Goal: Task Accomplishment & Management: Use online tool/utility

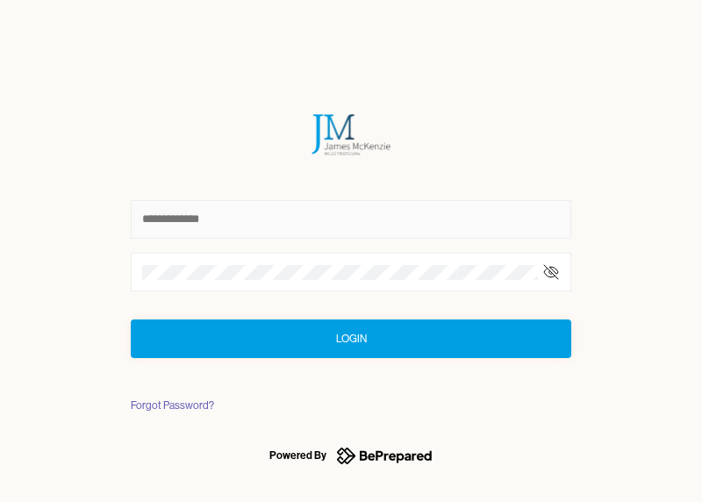
click at [233, 214] on input "text" at bounding box center [351, 219] width 441 height 39
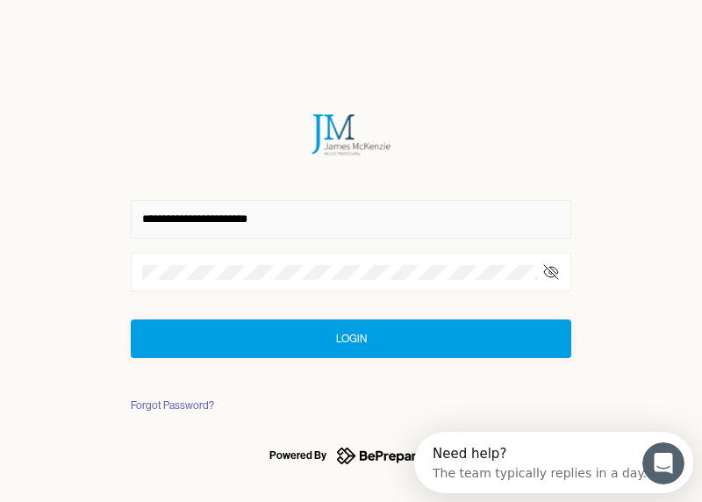
type input "**********"
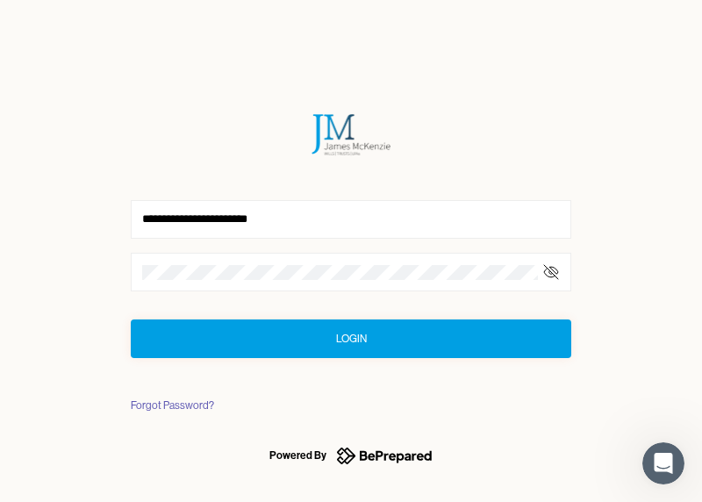
click at [334, 336] on button "Login" at bounding box center [351, 339] width 441 height 39
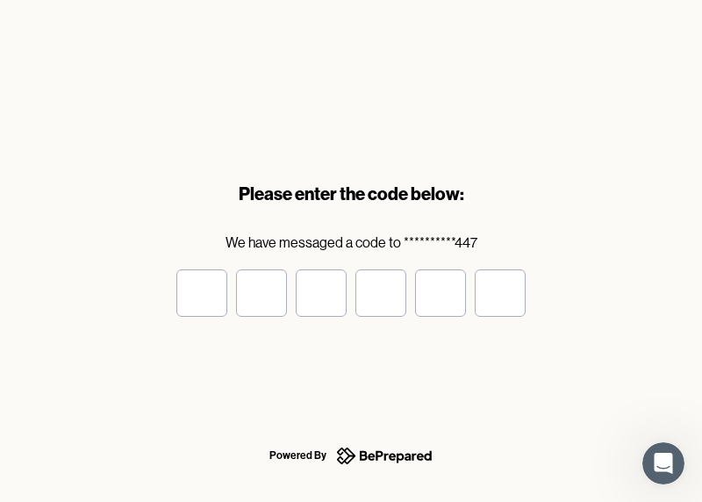
type input "*"
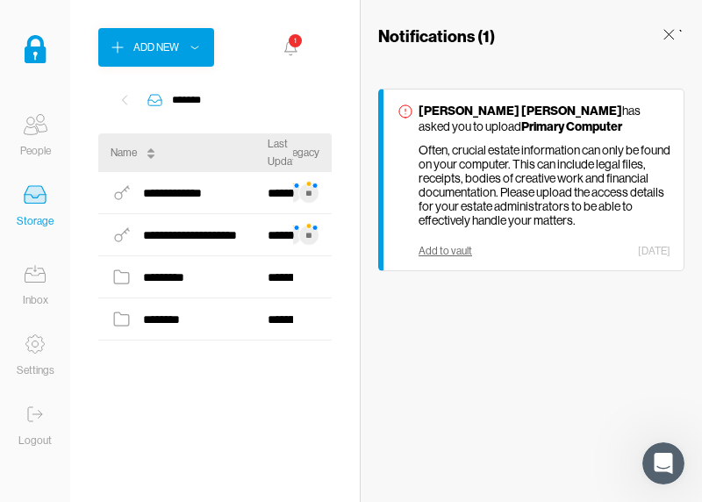
click at [446, 256] on div "Add to vault" at bounding box center [446, 251] width 54 height 12
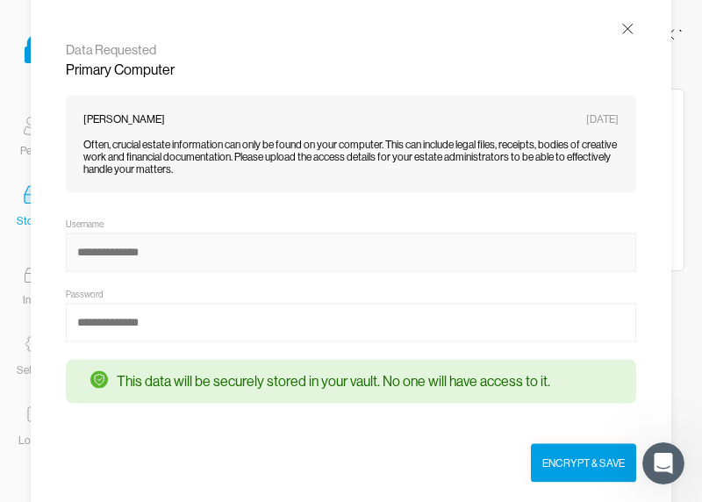
click at [129, 256] on input at bounding box center [351, 253] width 571 height 39
type input "**********"
click at [578, 459] on div "Encrypt & Save" at bounding box center [584, 464] width 83 height 18
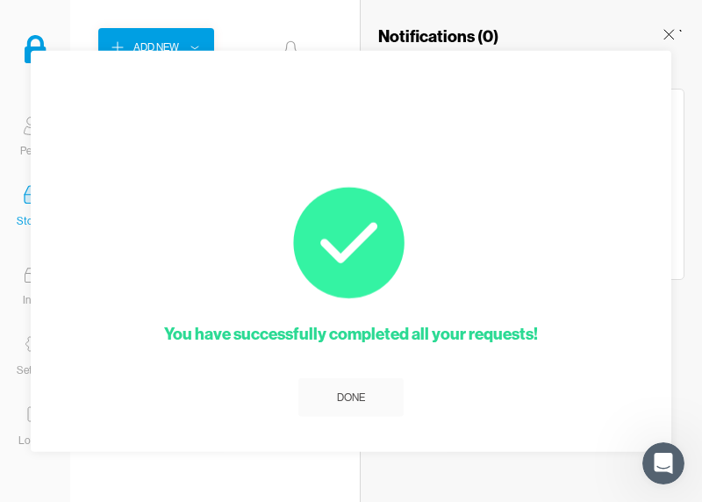
click at [682, 105] on div "[PERSON_NAME] [PERSON_NAME] has asked you to upload Primary Computer Often, cru…" at bounding box center [531, 184] width 306 height 191
click at [678, 424] on div "Notifications ( 0 ) ` [PERSON_NAME] [PERSON_NAME] has asked you to upload Prima…" at bounding box center [531, 251] width 342 height 502
click at [339, 395] on div "Done" at bounding box center [351, 397] width 28 height 18
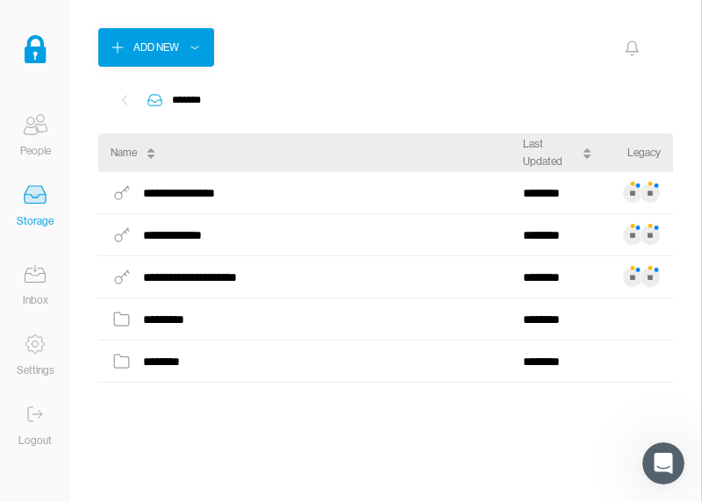
click at [32, 128] on icon at bounding box center [35, 124] width 35 height 35
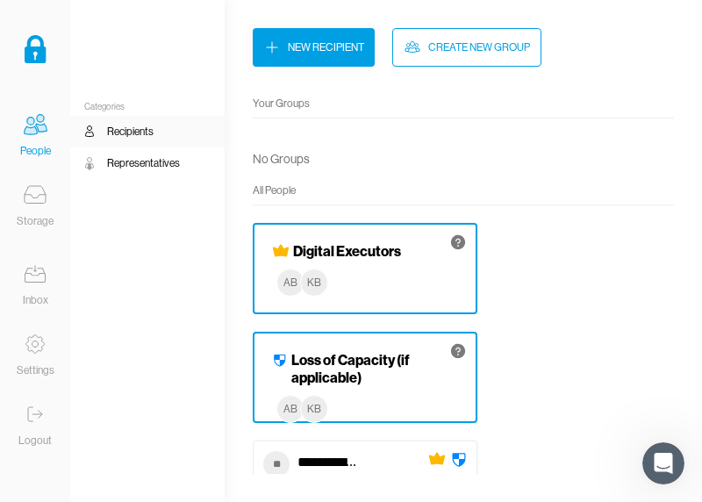
scroll to position [90, 0]
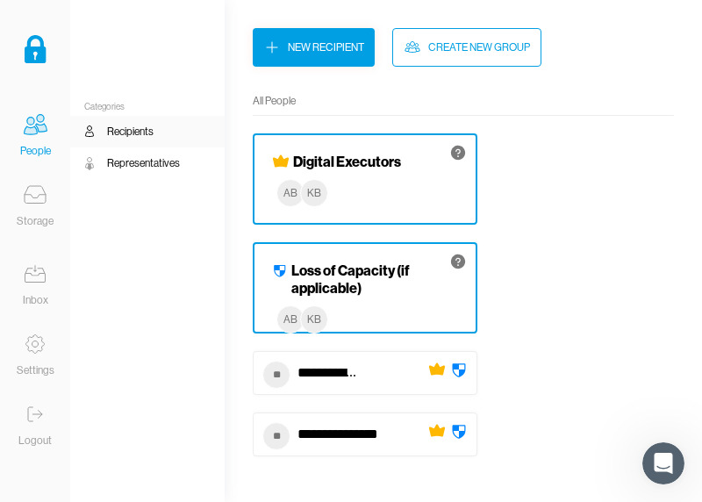
click at [408, 197] on div "Digital Executors AB KB" at bounding box center [365, 178] width 225 height 91
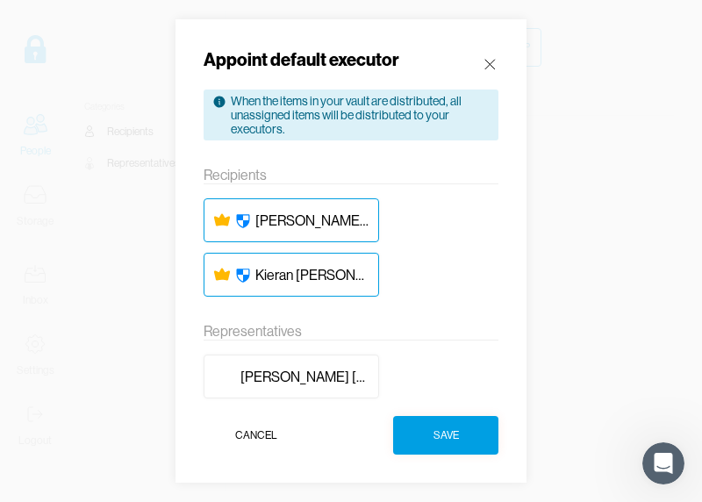
click at [492, 57] on icon at bounding box center [490, 64] width 18 height 18
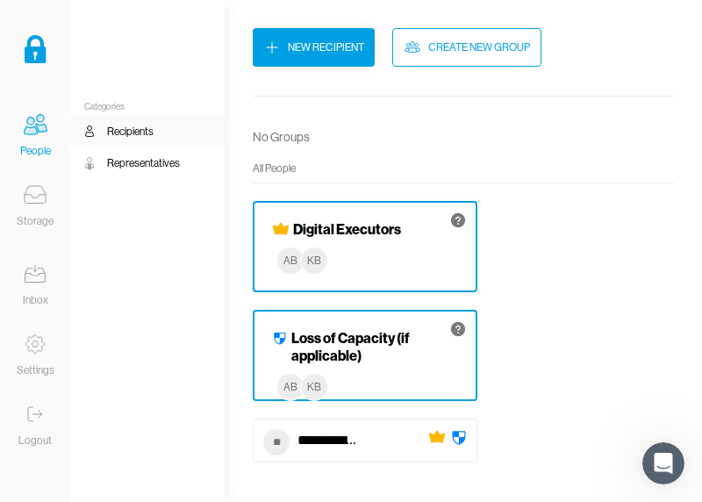
scroll to position [0, 0]
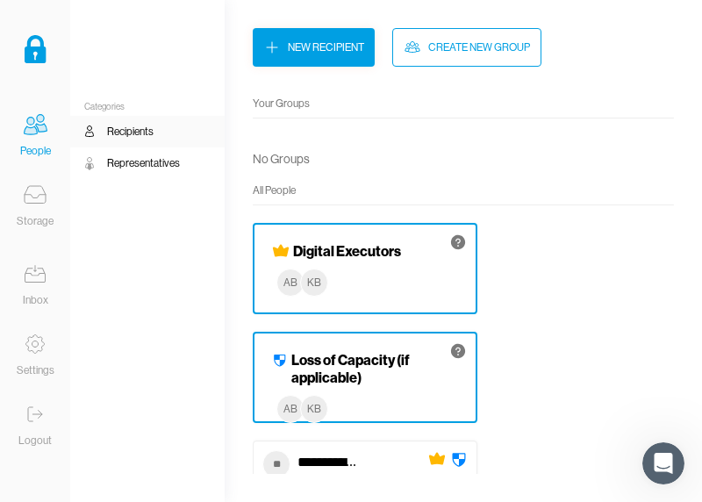
click at [164, 166] on div "Representatives" at bounding box center [143, 164] width 73 height 18
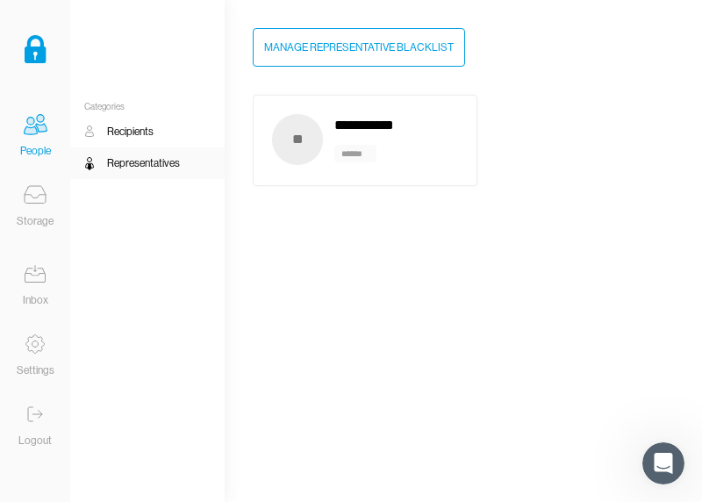
click at [150, 134] on div "Recipients" at bounding box center [130, 132] width 47 height 18
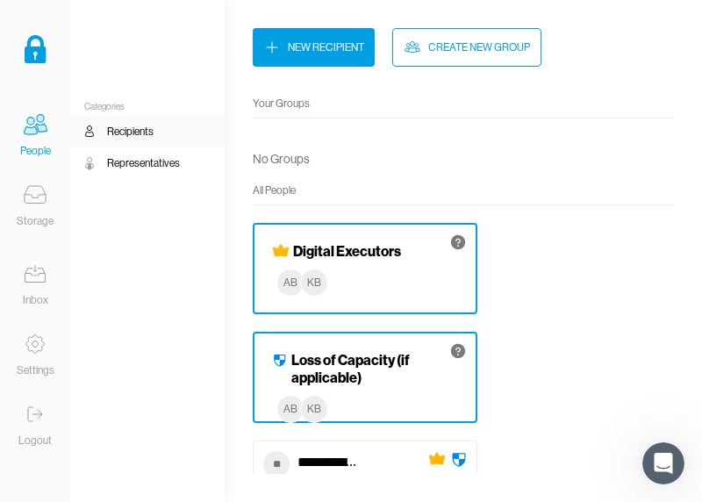
click at [31, 199] on icon at bounding box center [35, 194] width 35 height 35
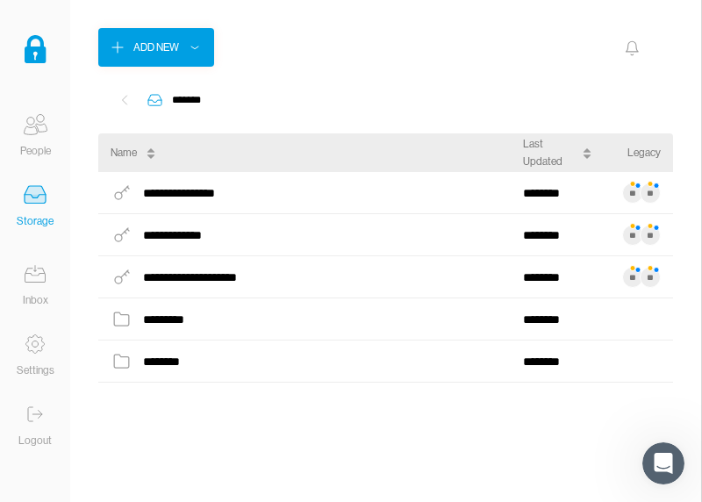
click at [38, 283] on icon at bounding box center [35, 273] width 35 height 35
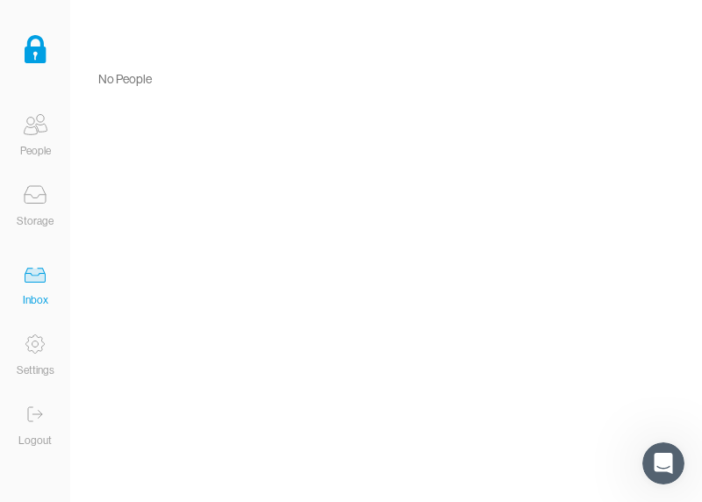
click at [47, 134] on icon at bounding box center [35, 124] width 35 height 35
